Goal: Contribute content: Add original content to the website for others to see

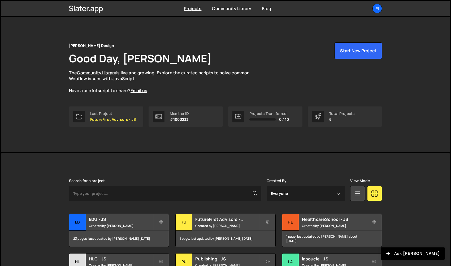
scroll to position [47, 0]
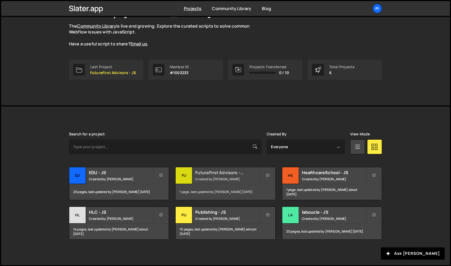
click at [236, 177] on small "Created by Pierre-Louis Labonne" at bounding box center [227, 179] width 64 height 5
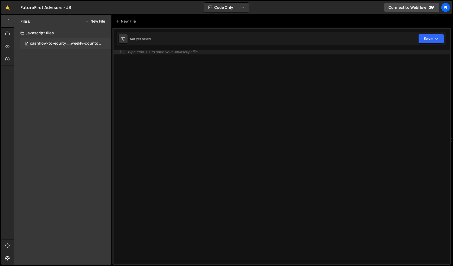
click at [86, 40] on div "0 cashflow-to-equity__weekly-countdown.js 0" at bounding box center [66, 43] width 93 height 11
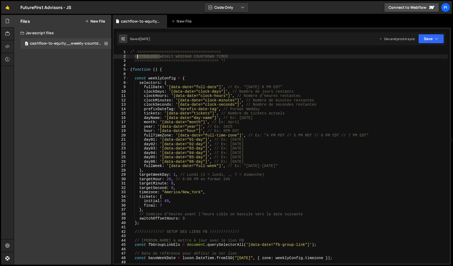
drag, startPoint x: 160, startPoint y: 57, endPoint x: 138, endPoint y: 56, distance: 22.0
click at [138, 56] on div "/* ===================================== BETTERLIFE WEEKLY WEBINAR COUNTDOWN TI…" at bounding box center [288, 161] width 319 height 222
click at [426, 40] on button "Save" at bounding box center [432, 39] width 26 height 10
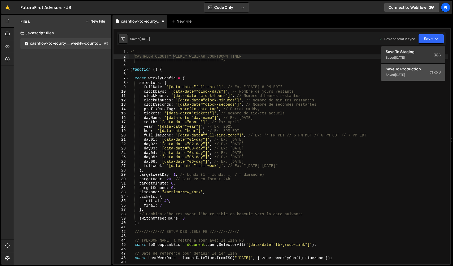
click at [412, 66] on button "Save to Production S Saved [DATE]" at bounding box center [414, 72] width 64 height 17
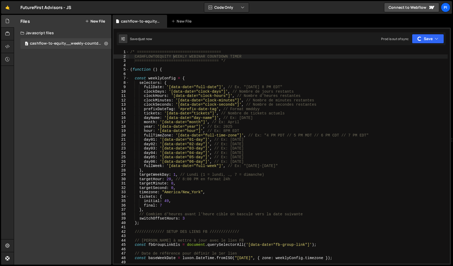
click at [308, 161] on div "/* ===================================== CASHFLOWTOEQUITY WEEKLY WEBINAR COUNTD…" at bounding box center [288, 161] width 319 height 222
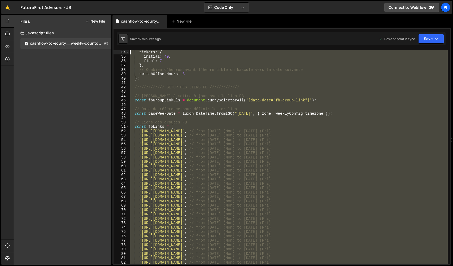
scroll to position [0, 0]
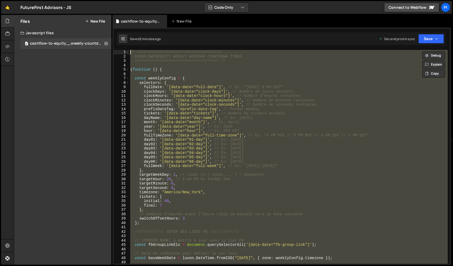
click at [49, 85] on div "Files New File Javascript files 0 cashflow-to-equity__weekly-countdown.js 0 CSS…" at bounding box center [62, 140] width 97 height 250
click at [64, 98] on div "Files New File Javascript files 0 cashflow-to-equity__weekly-countdown.js 0 CSS…" at bounding box center [62, 140] width 97 height 250
click at [143, 87] on div "/* ===================================== CASHFLOWTOEQUITY WEEKLY WEBINAR COUNTD…" at bounding box center [288, 157] width 319 height 214
type textarea "fullDate: '[data-date="full-date"]', // Ex. "[DATE] 8 PM EDT""
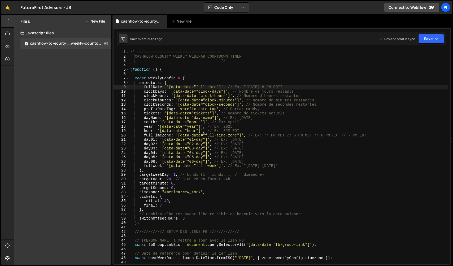
click at [92, 23] on button "New File" at bounding box center [95, 21] width 20 height 4
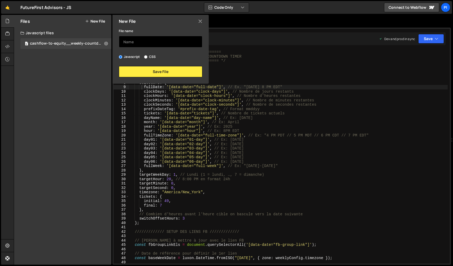
click at [138, 44] on input "text" at bounding box center [161, 42] width 84 height 12
type input "cashflowtoequity__checkout"
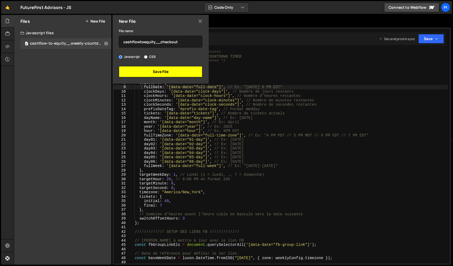
click at [160, 73] on button "Save File" at bounding box center [161, 71] width 84 height 11
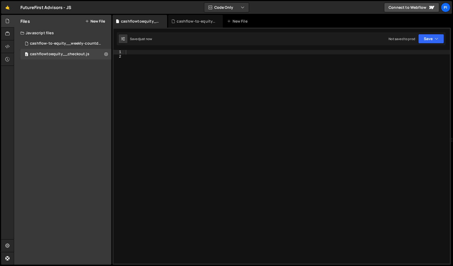
click at [151, 52] on div at bounding box center [287, 161] width 325 height 222
paste textarea "});"
type textarea "});"
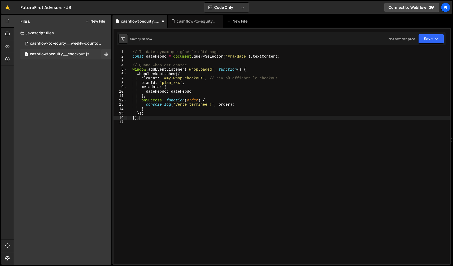
click at [86, 52] on div "cashflowtoequity__checkout.js" at bounding box center [59, 54] width 59 height 5
click at [107, 57] on icon at bounding box center [106, 53] width 4 height 5
type input "cashflowtoequity__checkout"
radio input "true"
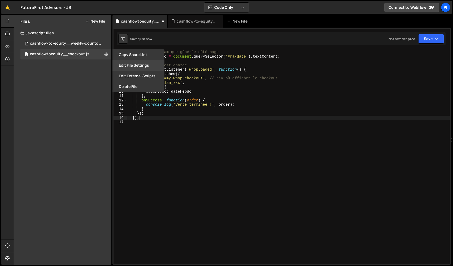
click at [138, 65] on button "Edit File Settings" at bounding box center [139, 65] width 52 height 11
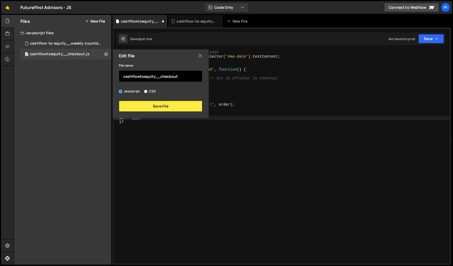
click at [187, 80] on input "cashflowtoequity__checkout" at bounding box center [161, 76] width 84 height 12
type input "cashflowtoequity__checkout-init"
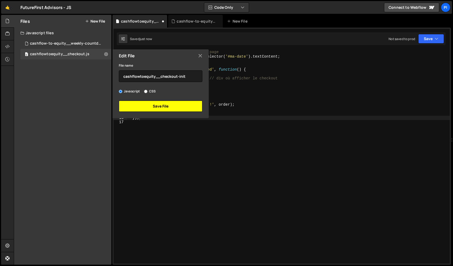
click at [188, 101] on button "Save File" at bounding box center [161, 106] width 84 height 11
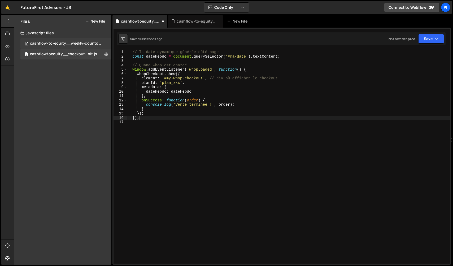
click at [68, 49] on div "0 cashflowtoequity__checkout-init.js 0" at bounding box center [65, 54] width 91 height 11
click at [70, 44] on div "cashflow-to-equity__weekly-countdown.js" at bounding box center [66, 43] width 73 height 5
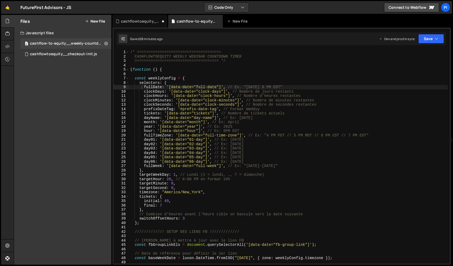
type textarea "prefixDateTag: '#prefix-date-tag', // Format mmddyy"
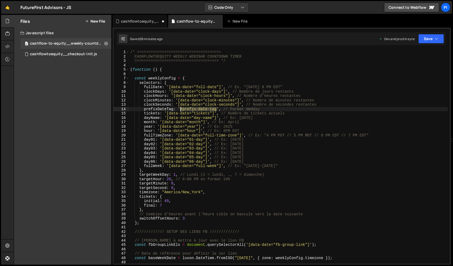
drag, startPoint x: 216, startPoint y: 110, endPoint x: 180, endPoint y: 109, distance: 35.6
click at [180, 109] on div "/* ===================================== CASHFLOWTOEQUITY WEEKLY WEBINAR COUNTD…" at bounding box center [288, 161] width 319 height 222
click at [55, 50] on div "0 cashflowtoequity__checkout-init.js 0" at bounding box center [65, 54] width 91 height 11
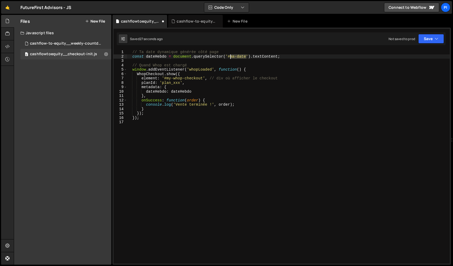
drag, startPoint x: 247, startPoint y: 58, endPoint x: 228, endPoint y: 58, distance: 18.3
click at [228, 58] on div "// Ta date dynamique générée côté page const dateHebdo = document . querySelect…" at bounding box center [288, 161] width 323 height 222
paste textarea "prefix-date-tag"
drag, startPoint x: 166, startPoint y: 57, endPoint x: 147, endPoint y: 56, distance: 19.4
click at [147, 56] on div "// Ta date dynamique générée côté page const dateHebdo = document . querySelect…" at bounding box center [288, 161] width 323 height 222
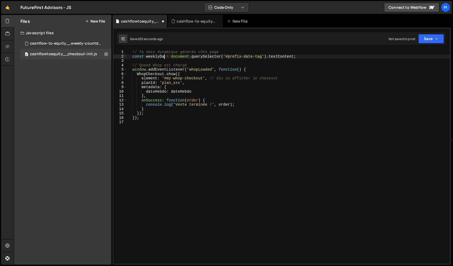
scroll to position [0, 3]
drag, startPoint x: 168, startPoint y: 56, endPoint x: 146, endPoint y: 56, distance: 22.3
click at [146, 56] on div "// Ta date dynamique générée côté page const weeklyDate = document . querySelec…" at bounding box center [288, 161] width 323 height 222
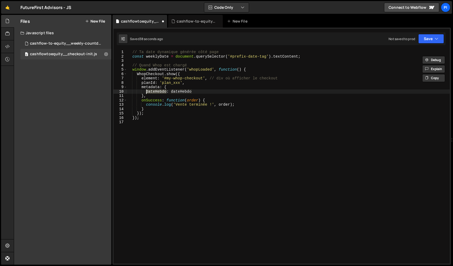
drag, startPoint x: 167, startPoint y: 92, endPoint x: 147, endPoint y: 93, distance: 20.2
click at [147, 93] on div "// Ta date dynamique générée côté page const weeklyDate = document . querySelec…" at bounding box center [288, 161] width 323 height 222
paste textarea "weeklyDate"
drag, startPoint x: 197, startPoint y: 91, endPoint x: 174, endPoint y: 91, distance: 22.6
click at [174, 91] on div "// Ta date dynamique générée côté page const weeklyDate = document . querySelec…" at bounding box center [288, 161] width 323 height 222
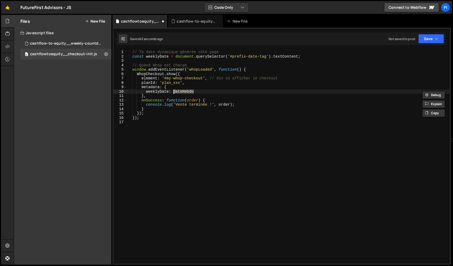
paste textarea "weeklyDate"
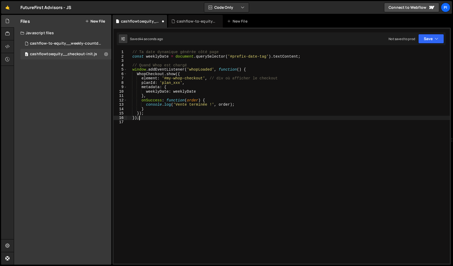
click at [224, 117] on div "// Ta date dynamique générée côté page const weeklyDate = document . querySelec…" at bounding box center [288, 161] width 323 height 222
type textarea "});"
click at [435, 35] on button "Save" at bounding box center [432, 39] width 26 height 10
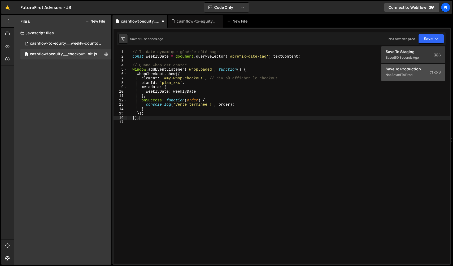
click at [416, 73] on button "Save to Production S Not saved to prod" at bounding box center [414, 72] width 64 height 17
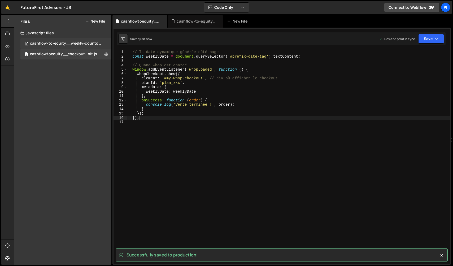
click at [106, 41] on div "0 cashflow-to-equity__weekly-countdown.js 0" at bounding box center [66, 43] width 93 height 11
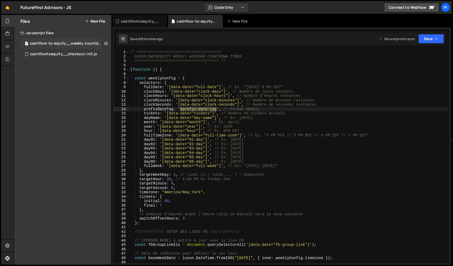
click at [105, 43] on icon at bounding box center [106, 43] width 4 height 5
type input "cashflow-to-equity__weekly-countdown"
radio input "true"
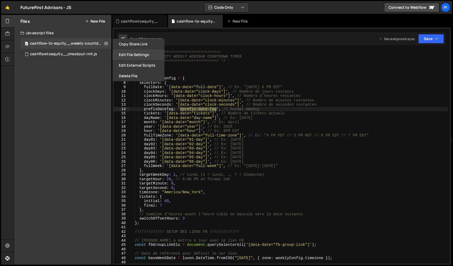
click at [125, 56] on button "Edit File Settings" at bounding box center [139, 54] width 52 height 11
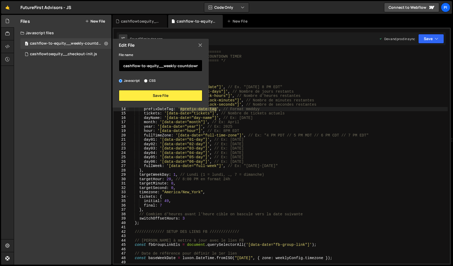
click at [141, 67] on input "cashflow-to-equity__weekly-countdown" at bounding box center [161, 66] width 84 height 12
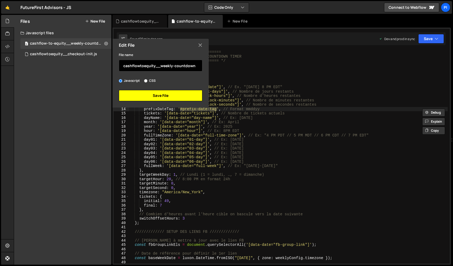
type input "cashflowtoequity__weekly-countdown"
click at [141, 94] on button "Save File" at bounding box center [161, 95] width 84 height 11
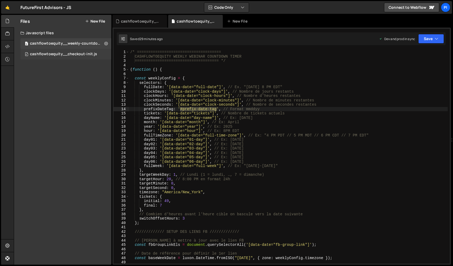
click at [91, 54] on div "cashflowtoequity__checkout-init.js" at bounding box center [63, 54] width 67 height 5
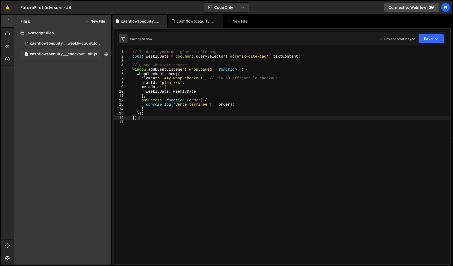
click at [106, 55] on icon at bounding box center [106, 53] width 4 height 5
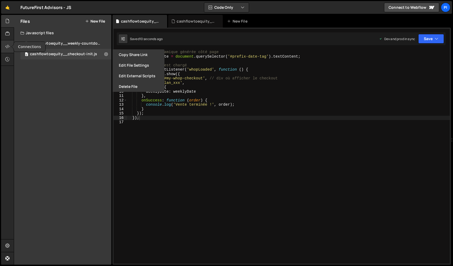
click at [7, 46] on icon at bounding box center [7, 47] width 4 height 6
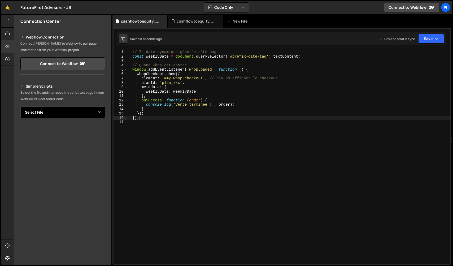
click at [61, 113] on select "Select File cashflow-to-equity__weekly-countdown.js cashflowtoequity__checkout.…" at bounding box center [62, 112] width 85 height 12
select select "47087"
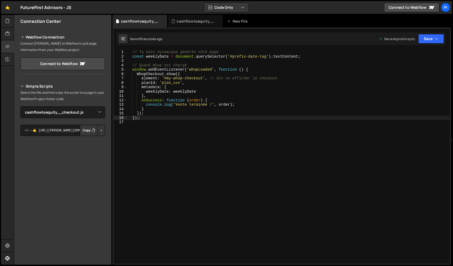
click at [101, 127] on button "Button group with nested dropdown" at bounding box center [101, 130] width 7 height 11
click at [97, 147] on link "Copy Production js" at bounding box center [83, 147] width 44 height 7
drag, startPoint x: 179, startPoint y: 83, endPoint x: 162, endPoint y: 83, distance: 17.3
click at [162, 83] on div "// Ta date dynamique générée côté page const weeklyDate = document . querySelec…" at bounding box center [288, 161] width 323 height 222
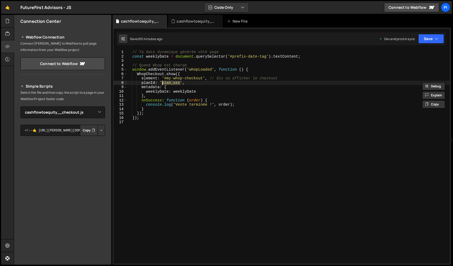
paste textarea "uoXA3ByGm05ja"
type textarea "planId: 'plan_uoXA3ByGm05ja',"
click at [428, 40] on button "Save" at bounding box center [432, 39] width 26 height 10
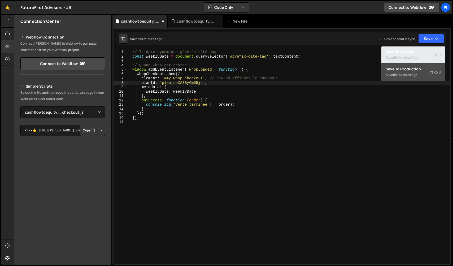
drag, startPoint x: 416, startPoint y: 60, endPoint x: 415, endPoint y: 72, distance: 12.1
click at [415, 72] on div "Save to Staging S Saved 10 minutes ago Save to Production S Saved 10 minutes ag…" at bounding box center [413, 63] width 64 height 35
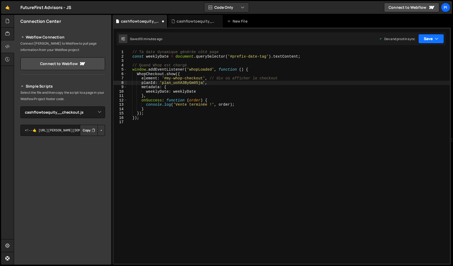
click at [426, 41] on button "Save" at bounding box center [432, 39] width 26 height 10
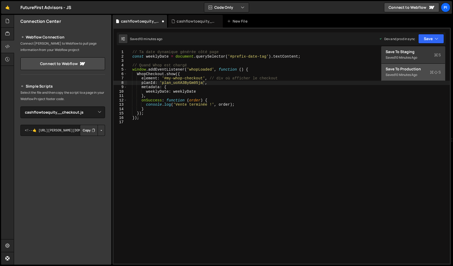
click at [412, 73] on div "10 minutes ago" at bounding box center [406, 74] width 22 height 5
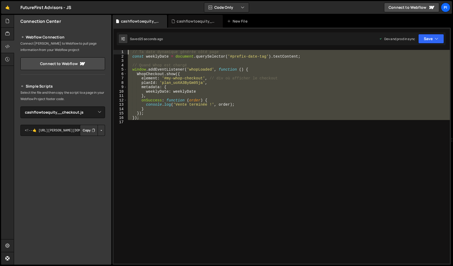
drag, startPoint x: 171, startPoint y: 122, endPoint x: 110, endPoint y: 45, distance: 98.5
click at [110, 45] on div "Files New File Javascript files 0 cashflowtoequity__weekly-countdown.js 0 0 cas…" at bounding box center [234, 140] width 440 height 250
paste textarea "})"
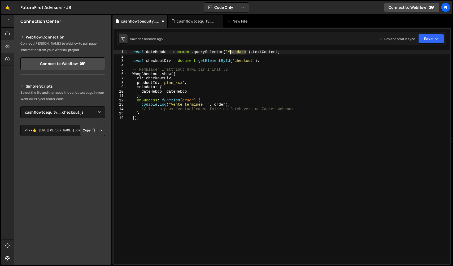
drag, startPoint x: 247, startPoint y: 53, endPoint x: 231, endPoint y: 51, distance: 16.0
click at [231, 51] on div "const dateHebdo = document . querySelector ( '#ma-date' ) . textContent ; const…" at bounding box center [288, 161] width 323 height 222
paste textarea "prefix-date-tag"
drag, startPoint x: 253, startPoint y: 60, endPoint x: 236, endPoint y: 60, distance: 17.0
click at [236, 60] on div "const dateHebdo = document . querySelector ( '#prefix-date-tag' ) . textContent…" at bounding box center [288, 161] width 323 height 222
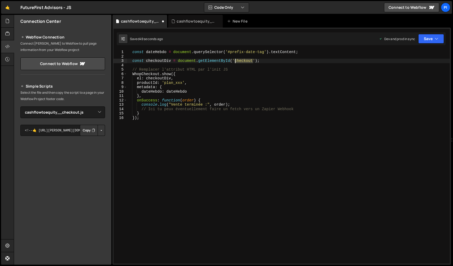
paste textarea "whop-"
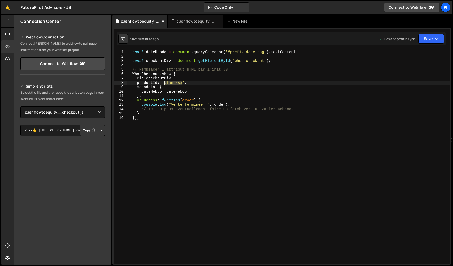
drag, startPoint x: 183, startPoint y: 83, endPoint x: 164, endPoint y: 82, distance: 18.6
click at [164, 82] on div "const dateHebdo = document . querySelector ( '#prefix-date-tag' ) . textContent…" at bounding box center [288, 161] width 323 height 222
paste textarea "uoXA3ByGm05ja"
type textarea "productId: 'plan_uoXA3ByGm05ja',"
click at [440, 39] on button "Save" at bounding box center [432, 39] width 26 height 10
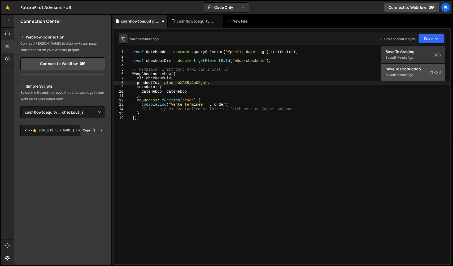
click at [419, 70] on div "Save to Production S" at bounding box center [413, 68] width 55 height 5
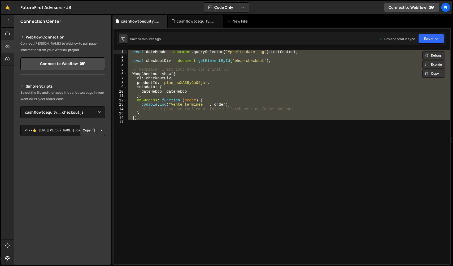
paste textarea "}"
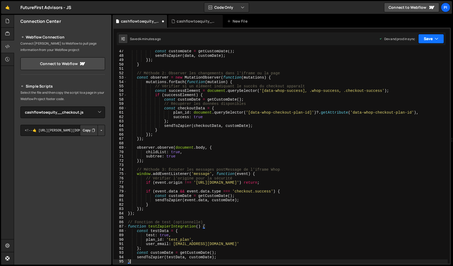
click at [432, 35] on button "Save" at bounding box center [432, 39] width 26 height 10
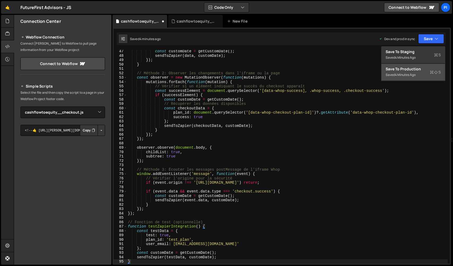
click at [416, 70] on div "Save to Production S" at bounding box center [413, 68] width 55 height 5
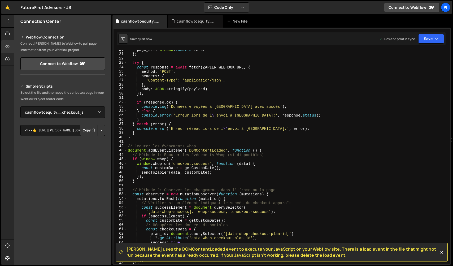
scroll to position [119, 0]
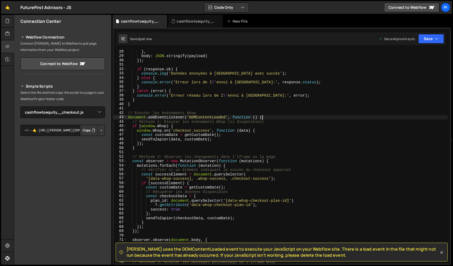
click at [262, 115] on div "} , body : JSON . stringify ( payload ) }) ; if ( response . ok ) { console . l…" at bounding box center [287, 160] width 321 height 222
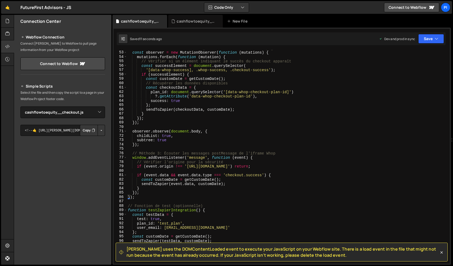
scroll to position [320, 0]
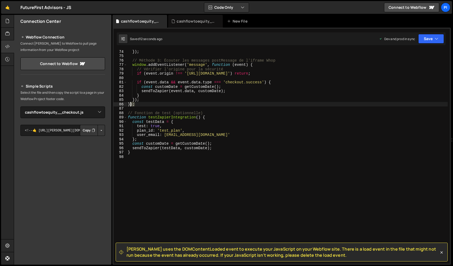
drag, startPoint x: 144, startPoint y: 106, endPoint x: 118, endPoint y: 105, distance: 25.5
click at [118, 105] on div "document.addEventListener('DOMContentLoaded', function () { 74 75 76 77 78 79 8…" at bounding box center [282, 157] width 337 height 214
type textarea "});"
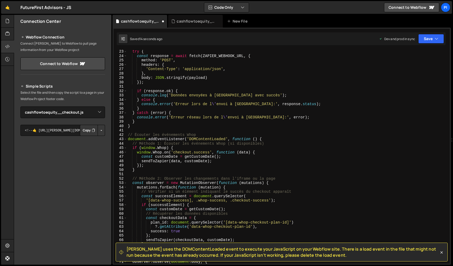
scroll to position [94, 0]
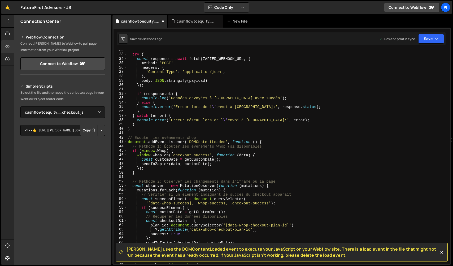
click at [180, 140] on div "try { const response = await fetch ( ZAPIER_WEBHOOK_URL , { method : 'POST' , h…" at bounding box center [287, 159] width 321 height 222
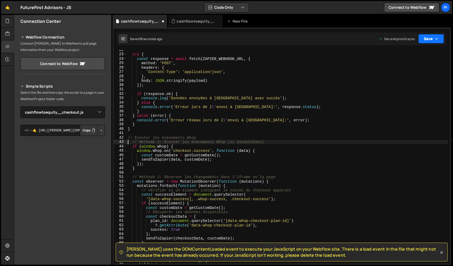
click at [419, 41] on button "Save" at bounding box center [432, 39] width 26 height 10
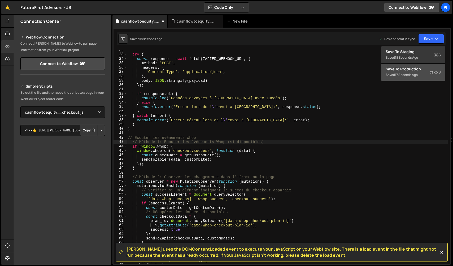
click at [423, 67] on div "Save to Production S" at bounding box center [413, 68] width 55 height 5
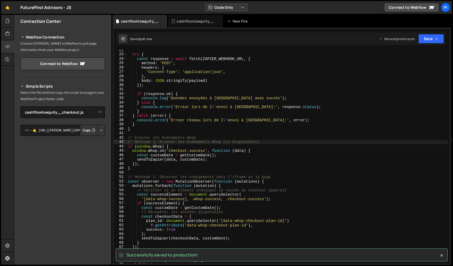
type textarea "},"
click at [194, 75] on div "try { const response = await fetch ( ZAPIER_WEBHOOK_URL , { method : 'POST' , h…" at bounding box center [287, 159] width 321 height 222
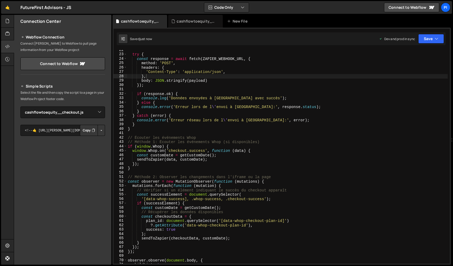
drag, startPoint x: 42, startPoint y: 0, endPoint x: 21, endPoint y: 179, distance: 179.9
click at [0, 0] on div "Hold on a sec... Are you certain you wish to leave this page? Any changes you'v…" at bounding box center [226, 133] width 453 height 266
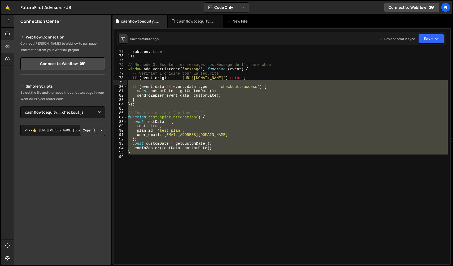
scroll to position [0, 0]
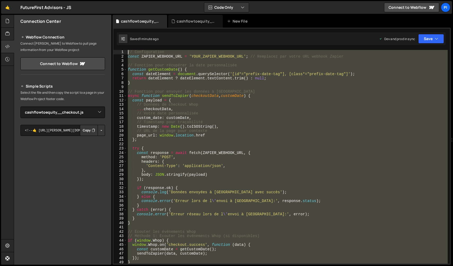
drag, startPoint x: 140, startPoint y: 82, endPoint x: 101, endPoint y: -13, distance: 102.8
click at [101, 0] on html "Projects [GEOGRAPHIC_DATA] Blog Pi Projects Your Teams Invite team member Accou…" at bounding box center [226, 133] width 453 height 266
paste textarea "}));"
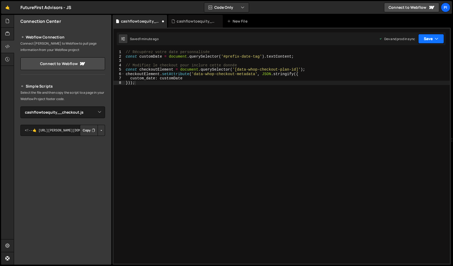
click at [428, 39] on button "Save" at bounding box center [432, 39] width 26 height 10
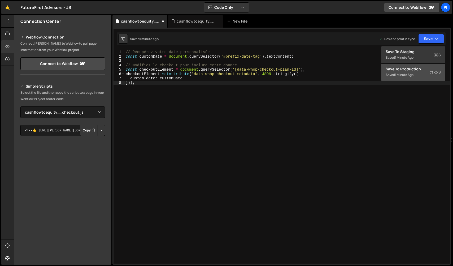
click at [415, 75] on button "Save to Production S Saved 1 minute ago" at bounding box center [414, 72] width 64 height 17
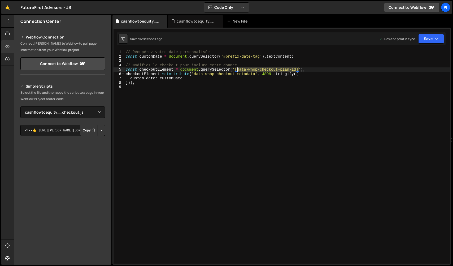
drag, startPoint x: 297, startPoint y: 70, endPoint x: 238, endPoint y: 69, distance: 59.7
click at [238, 69] on div "// Récupérez votre date personnalisée const customDate = document . querySelect…" at bounding box center [287, 161] width 325 height 222
click at [441, 35] on button "Save" at bounding box center [432, 39] width 26 height 10
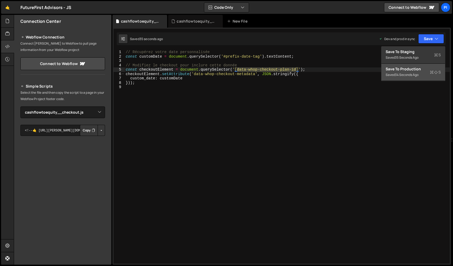
click at [423, 71] on div "Save to Production S" at bounding box center [413, 68] width 55 height 5
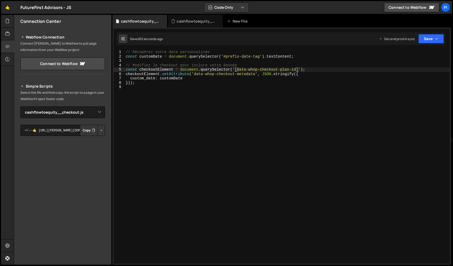
click at [125, 54] on div "// Récupérez votre date personnalisée const customDate = document . querySelect…" at bounding box center [287, 161] width 325 height 222
type textarea "/*// Récupérez votre date personnalisée"
click at [143, 101] on div "/*// Récupérez votre date personnalisée const customDate = document . querySele…" at bounding box center [287, 161] width 325 height 222
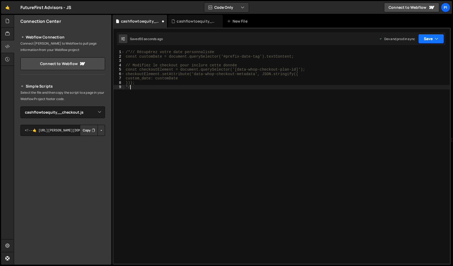
type textarea "*/"
click at [433, 40] on button "Save" at bounding box center [432, 39] width 26 height 10
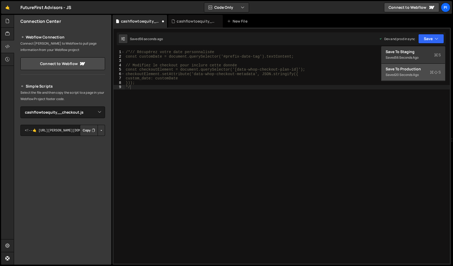
click at [420, 78] on button "Save to Production S Saved 20 seconds ago" at bounding box center [414, 72] width 64 height 17
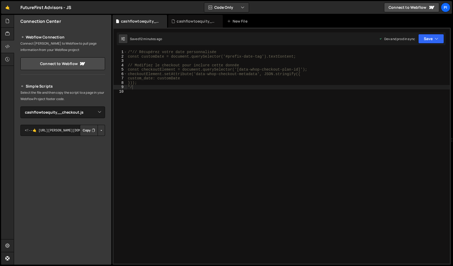
click at [188, 105] on div "/*// Récupérez votre date personnalisée const customDate = document.querySelect…" at bounding box center [288, 161] width 323 height 222
type textarea "*"
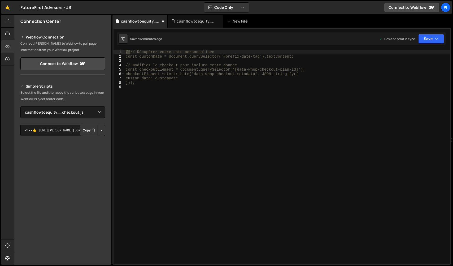
drag, startPoint x: 124, startPoint y: 53, endPoint x: 120, endPoint y: 53, distance: 4.8
click at [120, 53] on div "1 2 3 4 5 6 7 8 9 /*// Récupérez votre date personnalisée const customDate = do…" at bounding box center [282, 157] width 337 height 214
type textarea "// Récupérez votre date personnalisée"
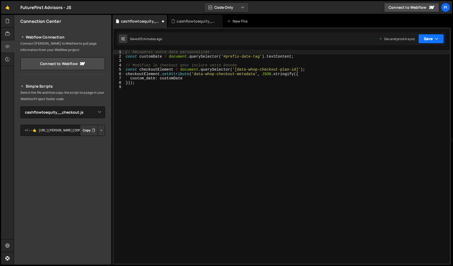
click at [423, 37] on button "Save" at bounding box center [432, 39] width 26 height 10
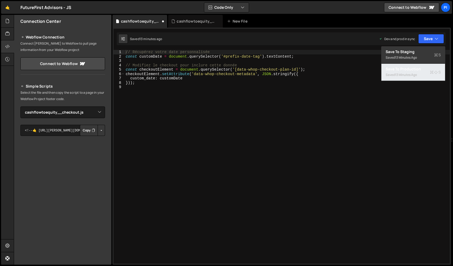
click at [411, 75] on div "13 minutes ago" at bounding box center [406, 74] width 22 height 5
